Goal: Find specific page/section: Find specific page/section

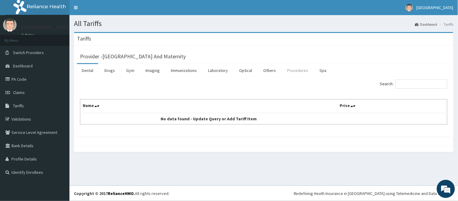
click at [301, 70] on link "Procedures" at bounding box center [298, 70] width 31 height 13
